Goal: Task Accomplishment & Management: Use online tool/utility

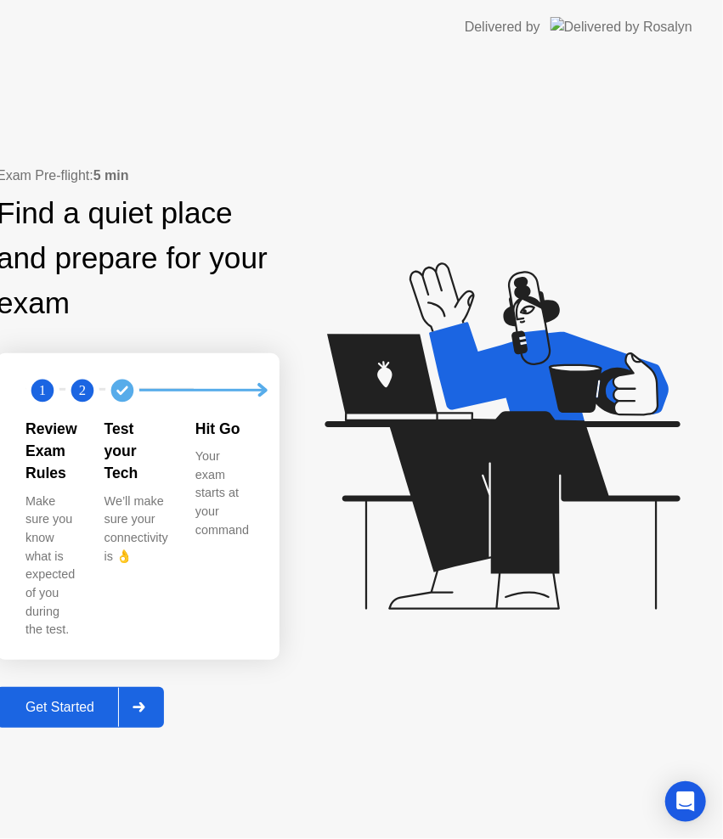
click at [118, 700] on div "Get Started" at bounding box center [60, 707] width 116 height 15
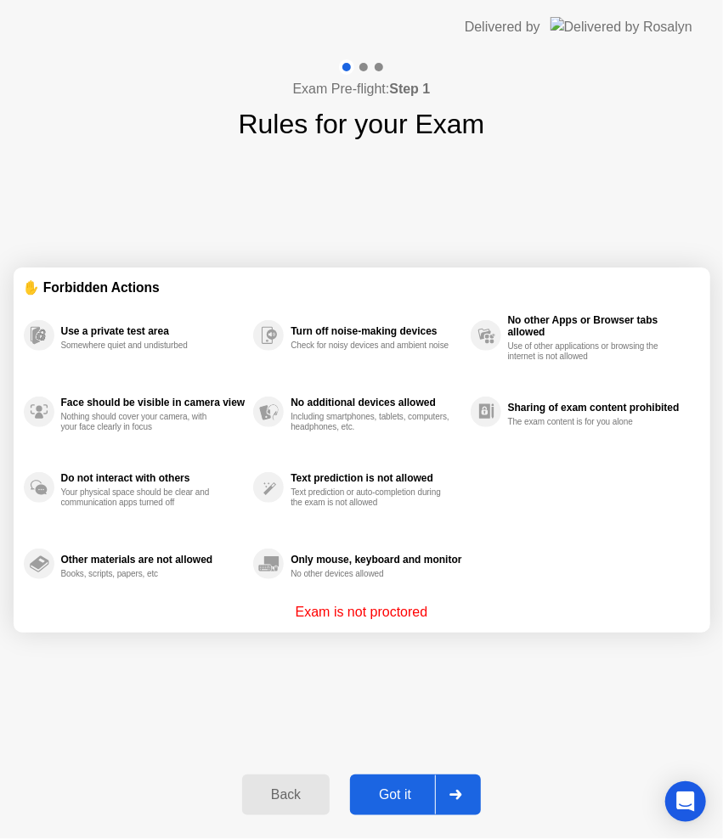
click at [399, 796] on div "Got it" at bounding box center [395, 795] width 80 height 15
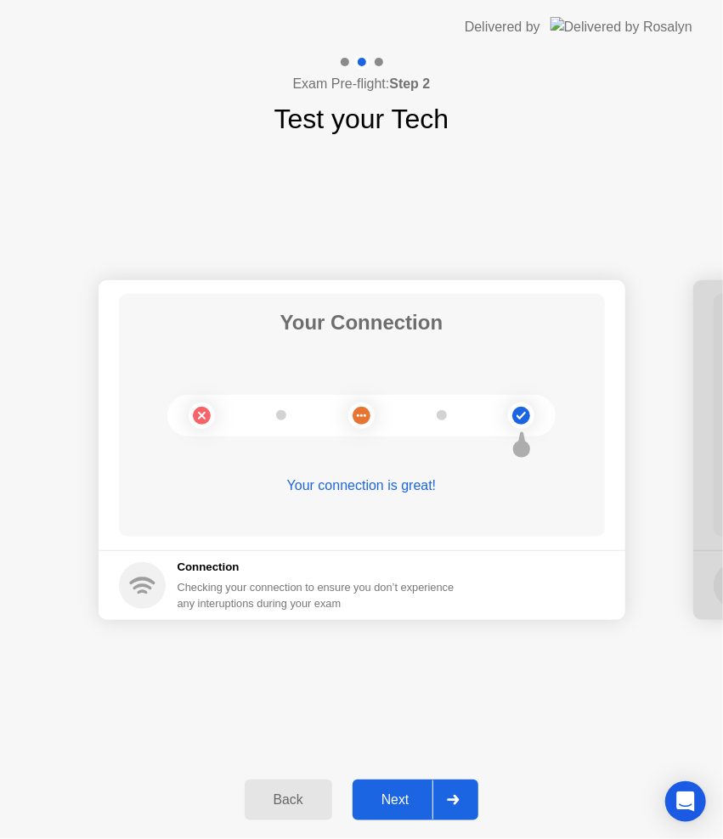
click at [449, 798] on icon at bounding box center [453, 800] width 13 height 10
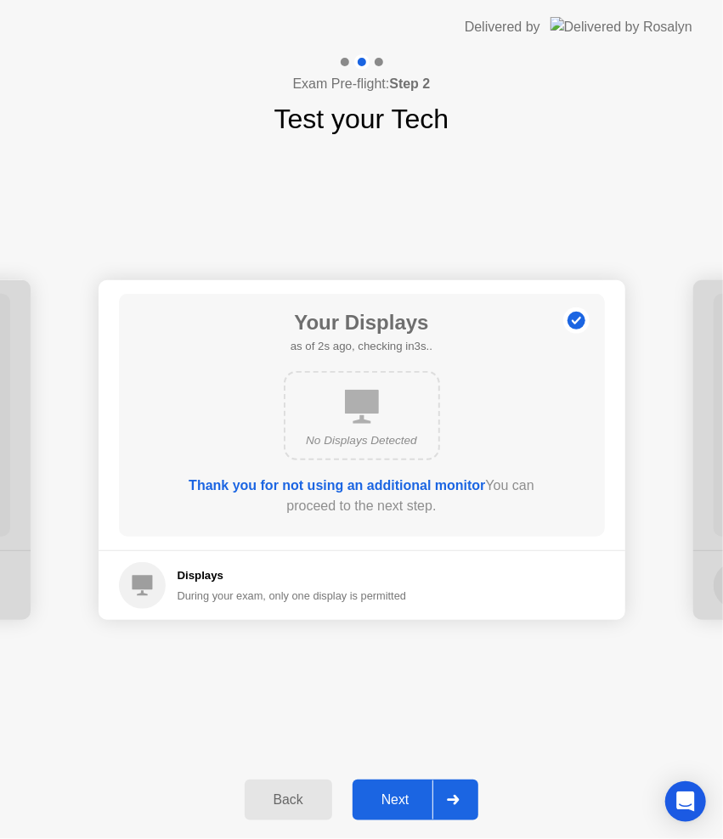
click at [453, 807] on div at bounding box center [452, 800] width 41 height 39
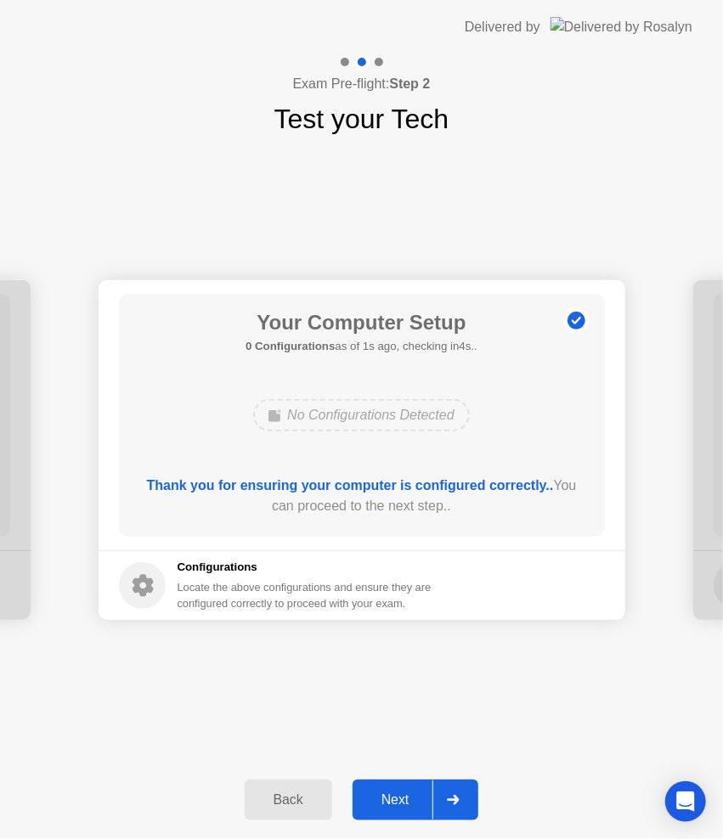
click at [467, 805] on div at bounding box center [452, 800] width 41 height 39
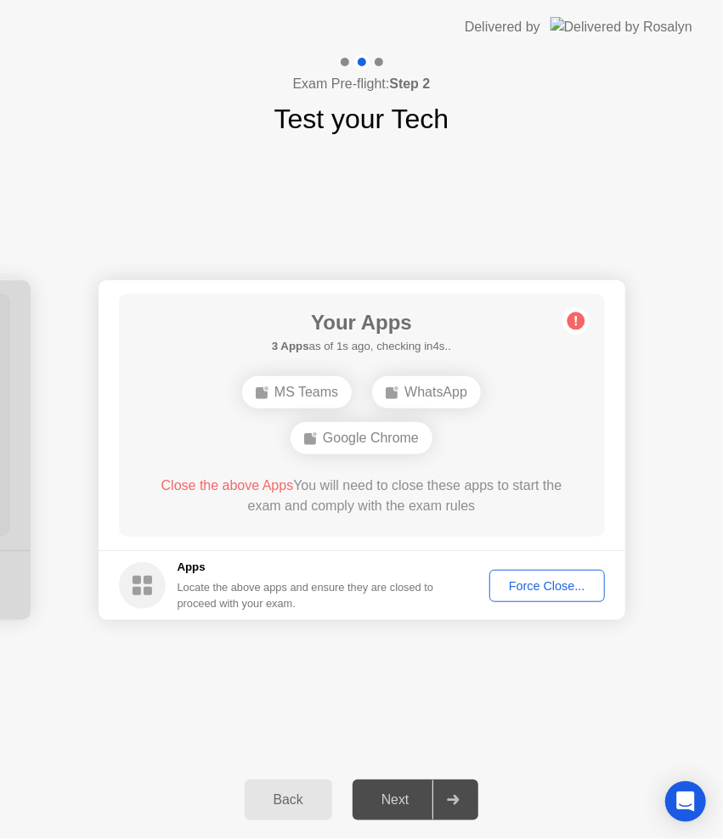
click at [551, 588] on div "Force Close..." at bounding box center [547, 586] width 104 height 14
click at [528, 582] on div "Force Close..." at bounding box center [547, 586] width 104 height 14
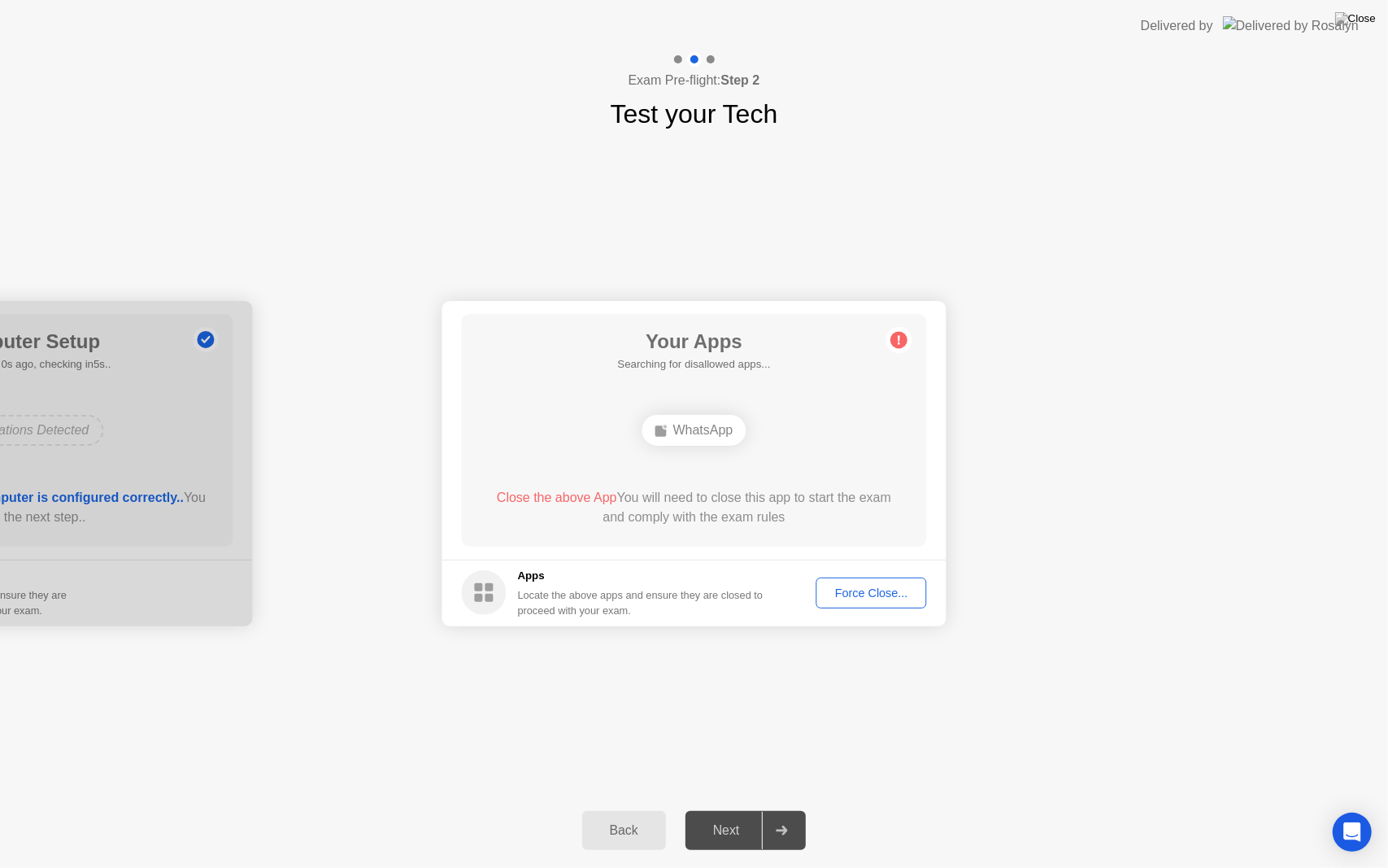
drag, startPoint x: 1063, startPoint y: 7, endPoint x: 1209, endPoint y: 238, distance: 273.3
click at [1210, 241] on app-layout-with-logo "Delivered by Exam Pre-flight: Step 2 Test your Tech Your Connection Your connec…" at bounding box center [694, 434] width 1388 height 868
click at [1208, 236] on div "Your Connection Your connection is great! Connection Checking your connection t…" at bounding box center [694, 462] width 1388 height 659
click at [630, 809] on div "Back" at bounding box center [623, 830] width 74 height 14
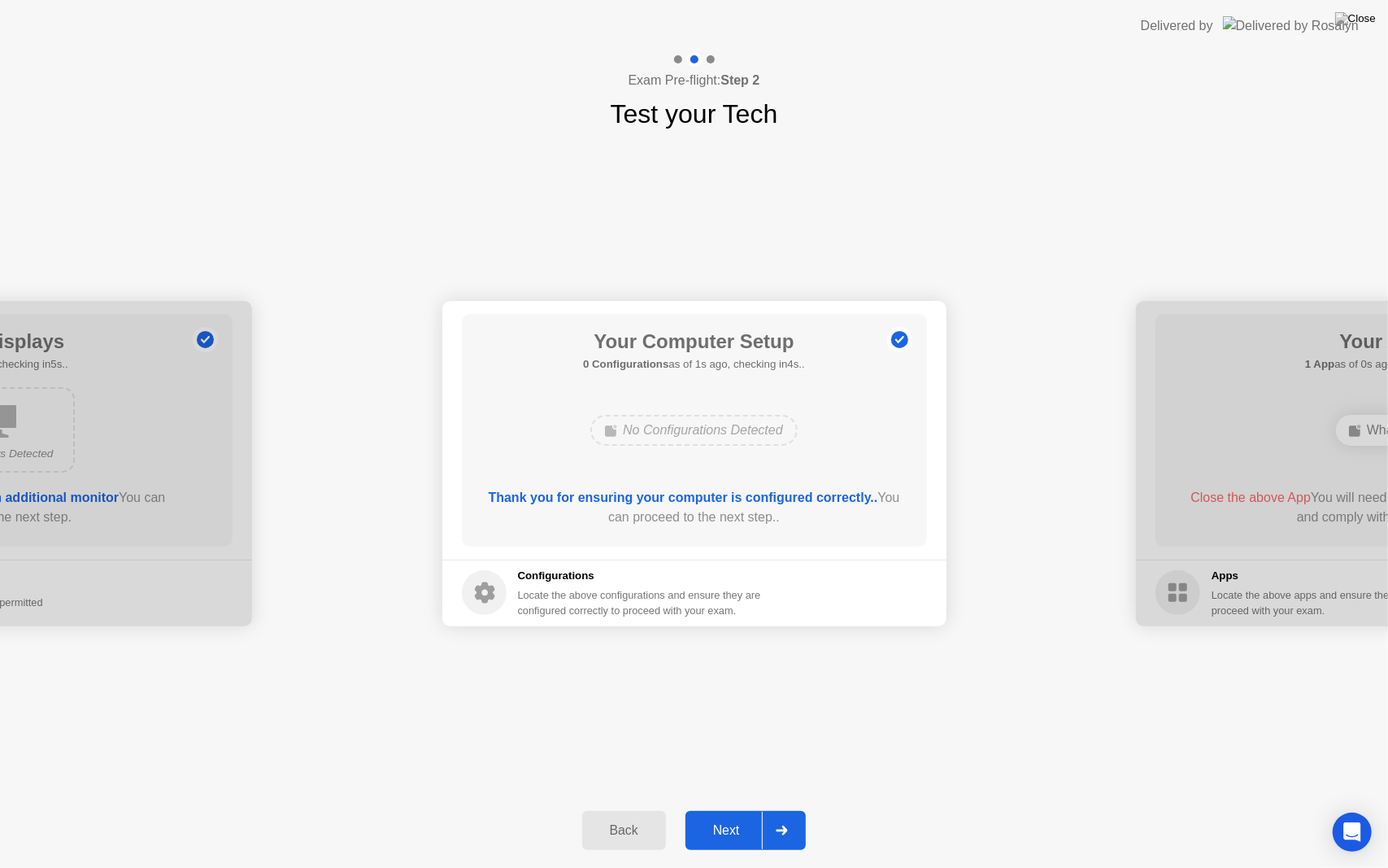
click at [1080, 784] on div "Your Connection Your connection is great! Connection Checking your connection t…" at bounding box center [694, 462] width 1388 height 659
click at [1373, 21] on img at bounding box center [1355, 19] width 40 height 13
click at [621, 809] on button "Back" at bounding box center [624, 830] width 84 height 39
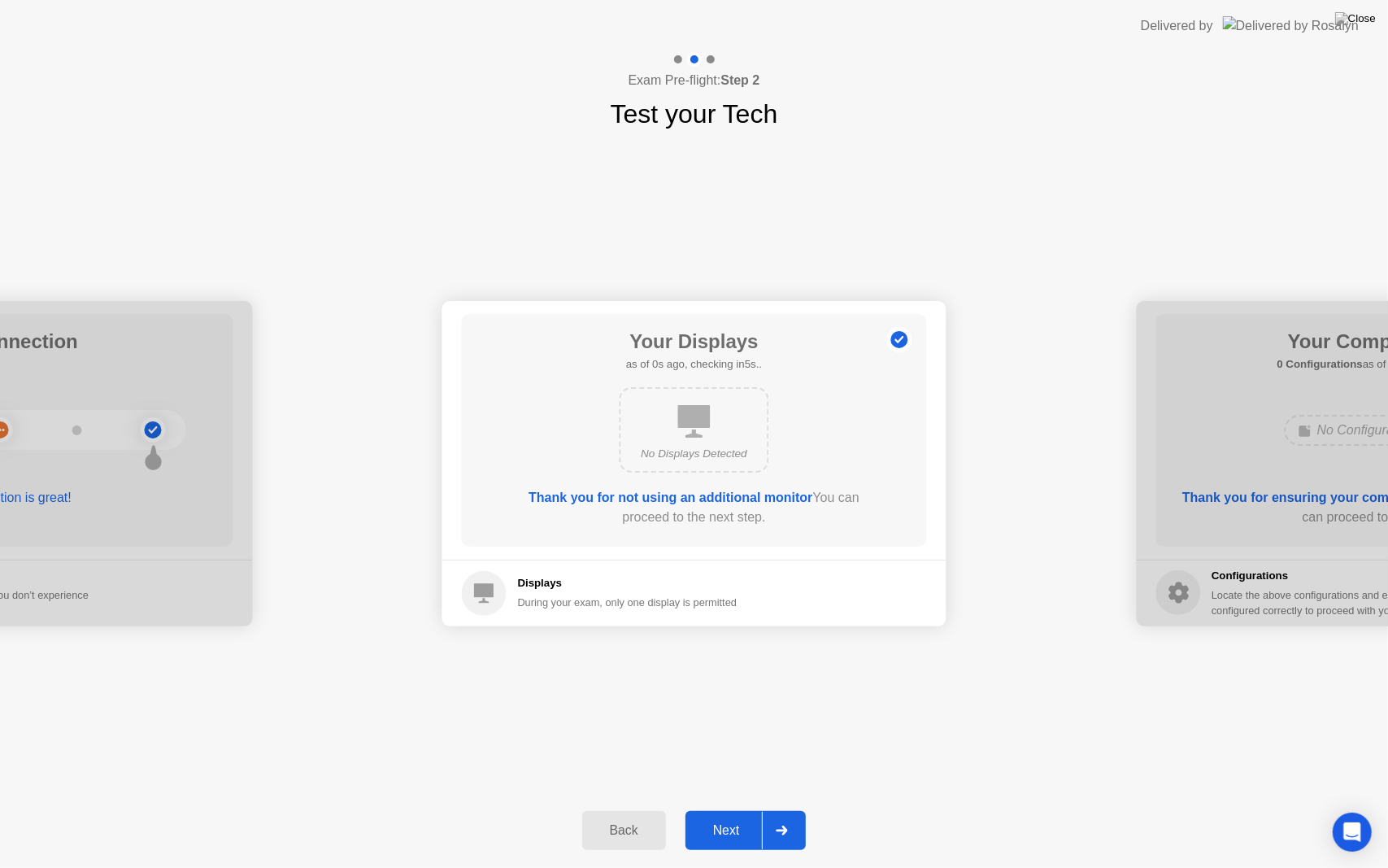
click at [619, 809] on button "Back" at bounding box center [624, 830] width 84 height 39
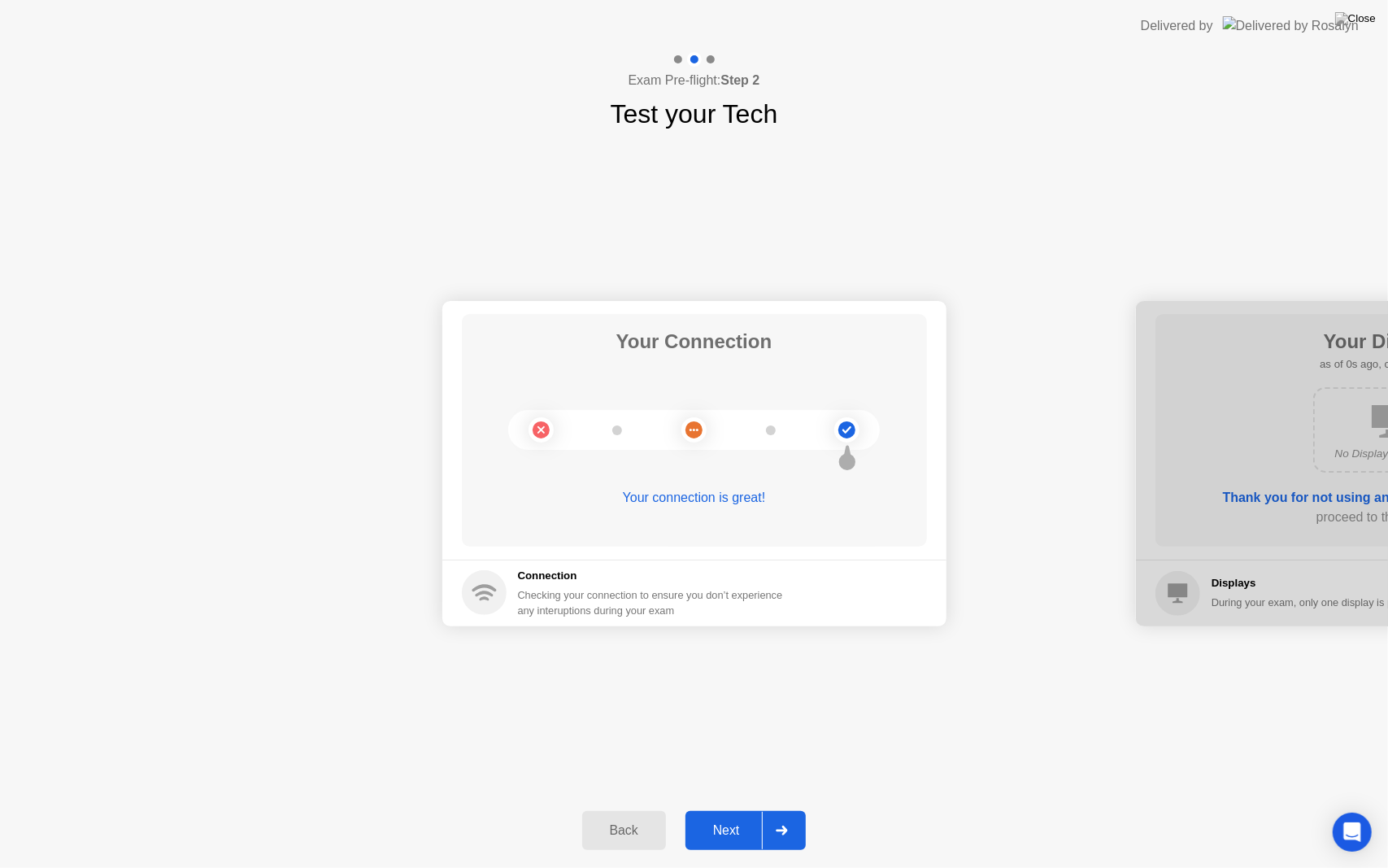
click at [619, 809] on button "Back" at bounding box center [624, 830] width 84 height 39
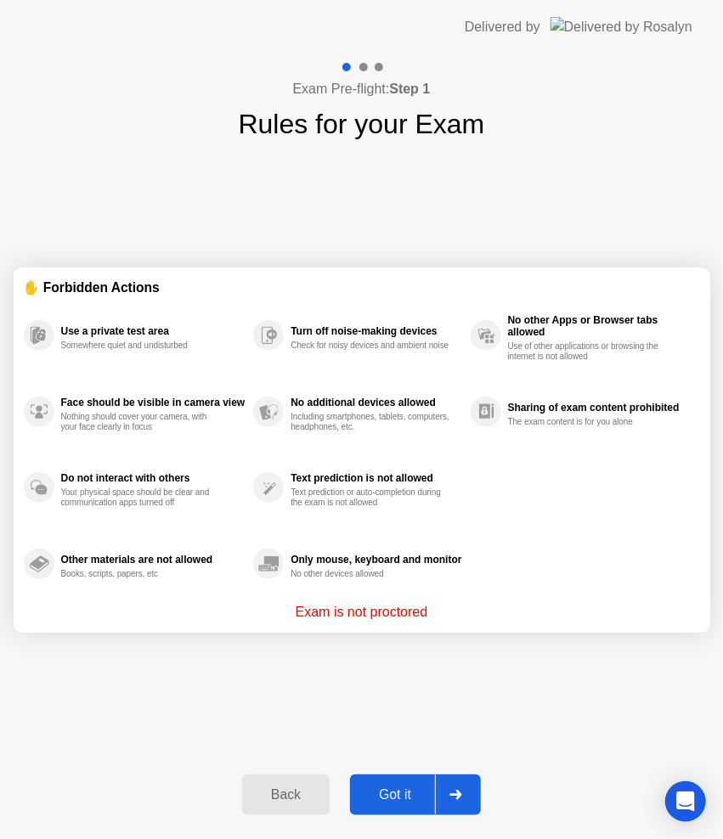
click at [471, 794] on div at bounding box center [455, 795] width 41 height 39
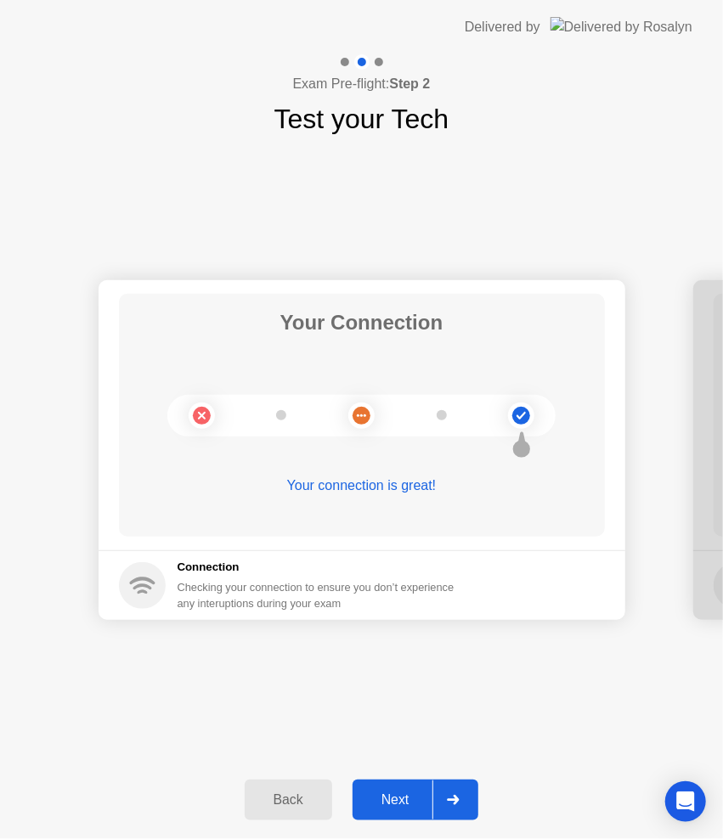
click at [456, 793] on div at bounding box center [452, 800] width 41 height 39
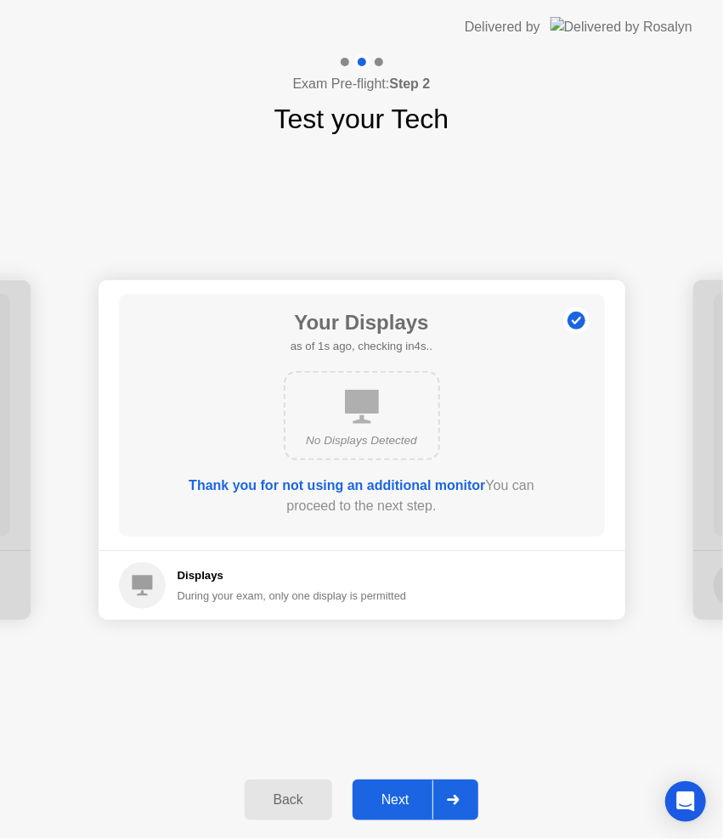
click at [458, 795] on icon at bounding box center [453, 800] width 13 height 10
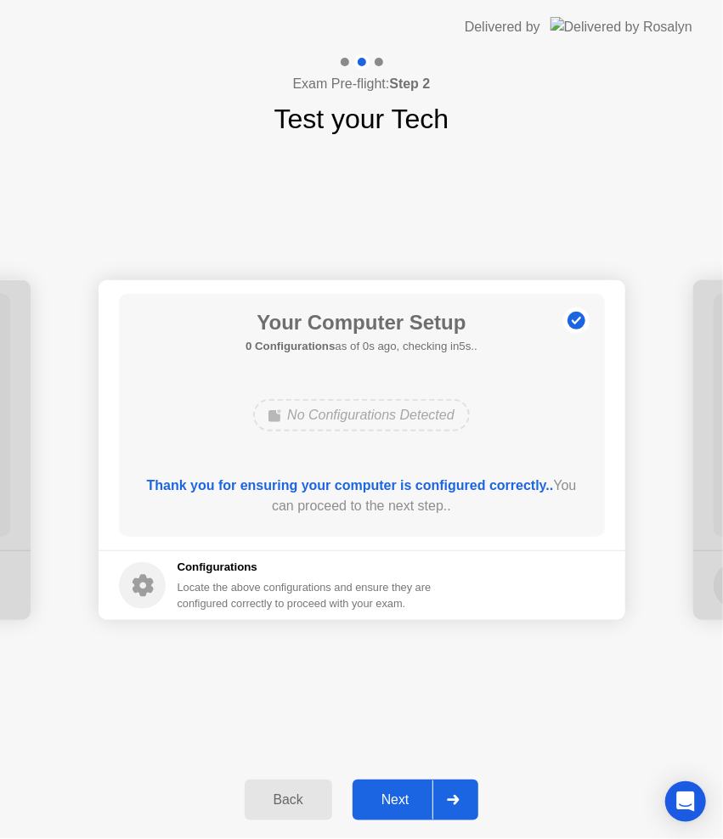
click at [458, 795] on icon at bounding box center [453, 800] width 13 height 10
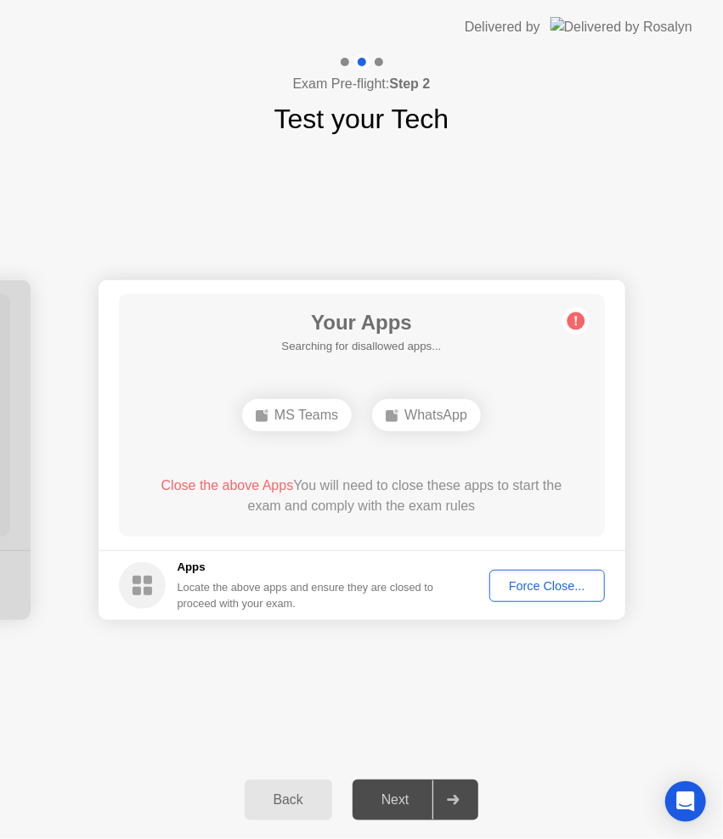
click at [401, 690] on div "Your Connection Your connection is great! Connection Checking your connection t…" at bounding box center [361, 450] width 723 height 622
click at [550, 568] on footer "Apps Locate the above apps and ensure they are closed to proceed with your exam…" at bounding box center [362, 586] width 527 height 70
click at [555, 571] on button "Force Close..." at bounding box center [547, 586] width 116 height 32
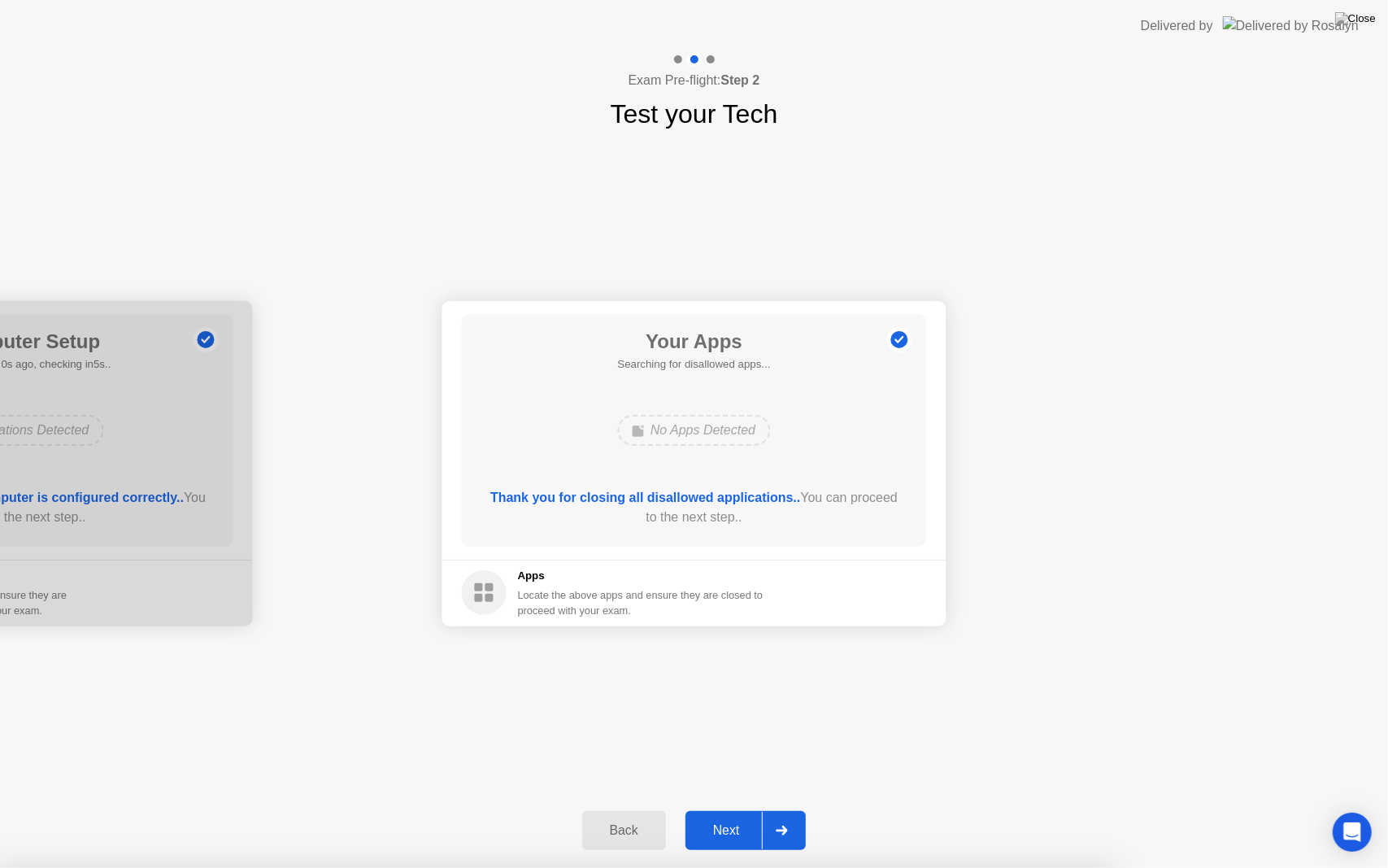
click at [755, 809] on div "Next" at bounding box center [727, 830] width 73 height 14
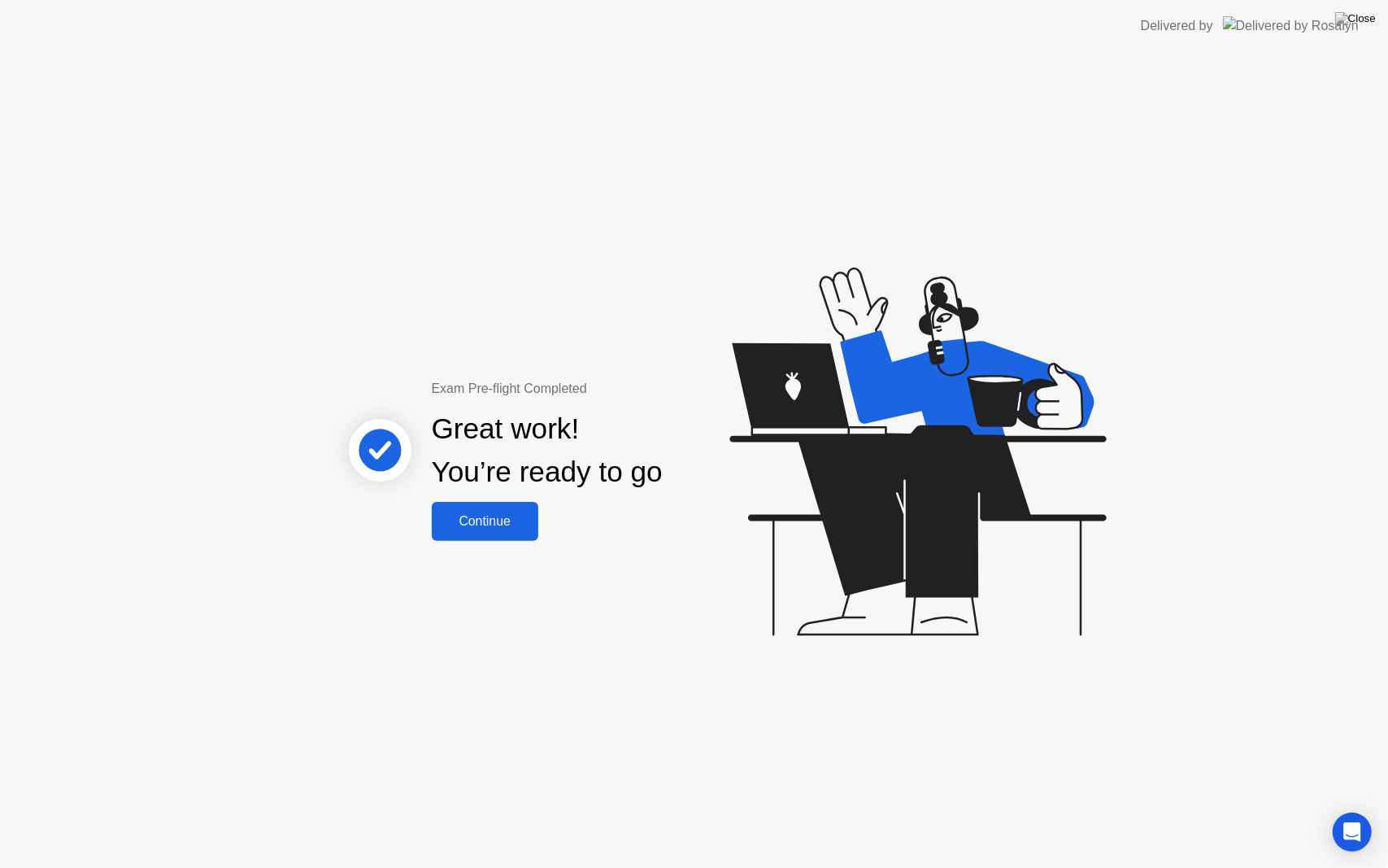
click at [501, 522] on div "Continue" at bounding box center [484, 521] width 97 height 14
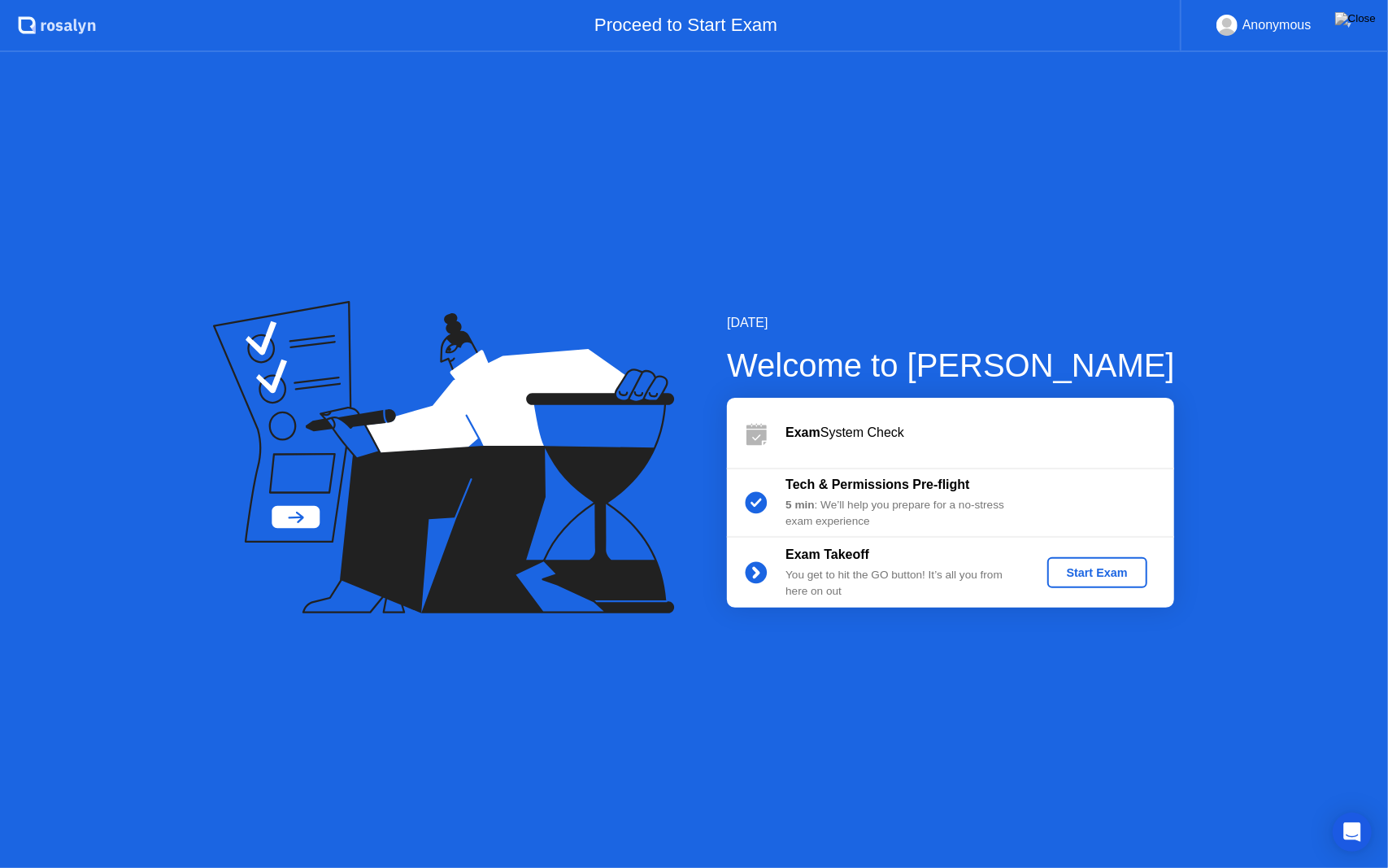
click at [1080, 579] on div "Start Exam" at bounding box center [1097, 572] width 87 height 13
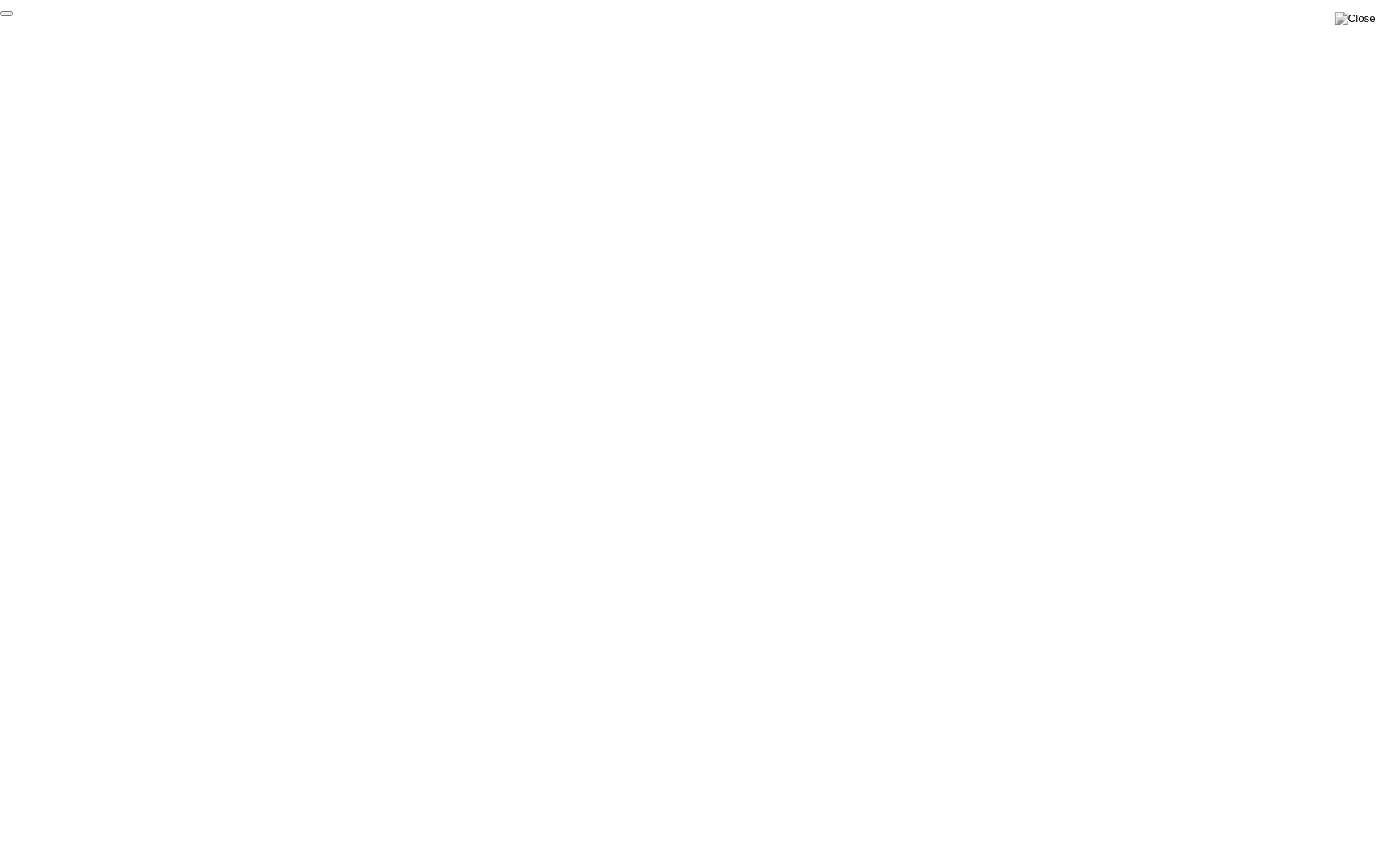
click div "End Proctoring Session"
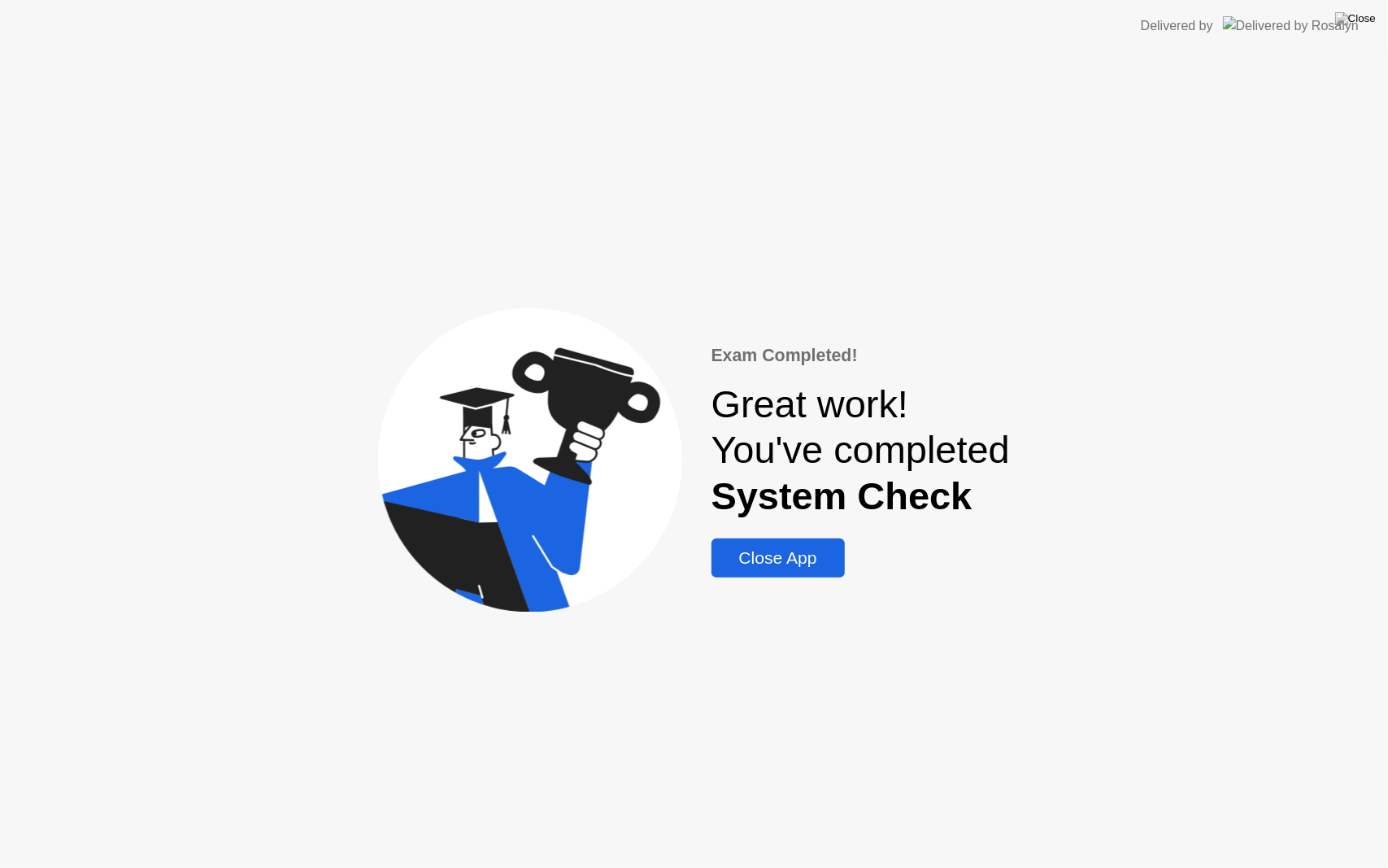
click at [774, 562] on div "Close App" at bounding box center [778, 558] width 123 height 19
